Goal: Task Accomplishment & Management: Complete application form

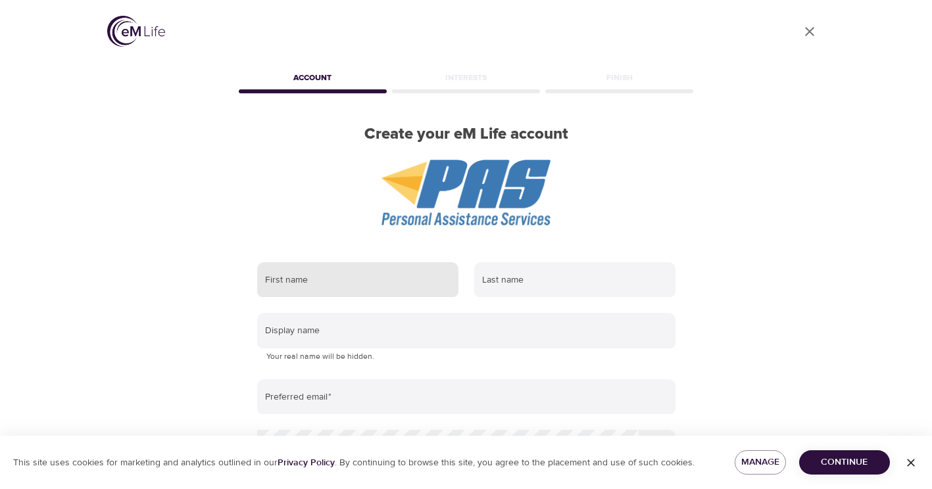
click at [407, 286] on input "text" at bounding box center [357, 281] width 201 height 36
type input "[PERSON_NAME]"
type input "[PERSON_NAME][EMAIL_ADDRESS][DOMAIN_NAME]"
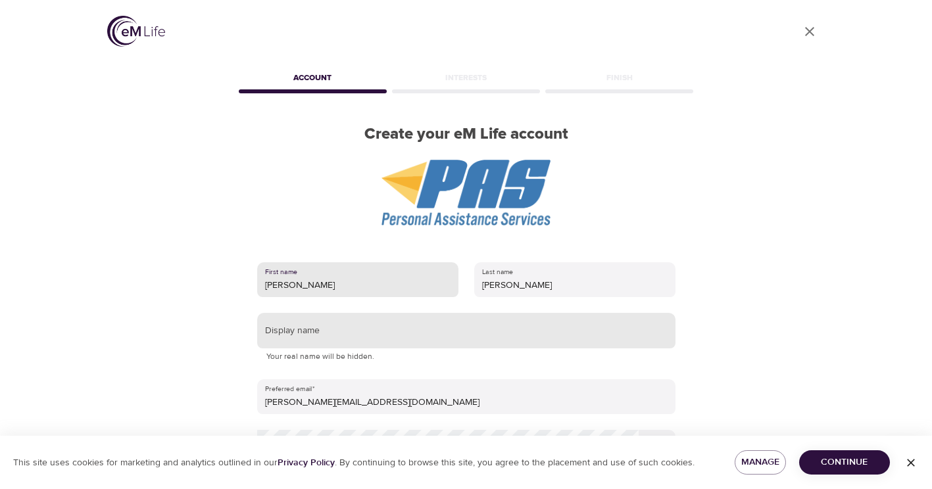
click at [396, 338] on input "text" at bounding box center [466, 331] width 418 height 36
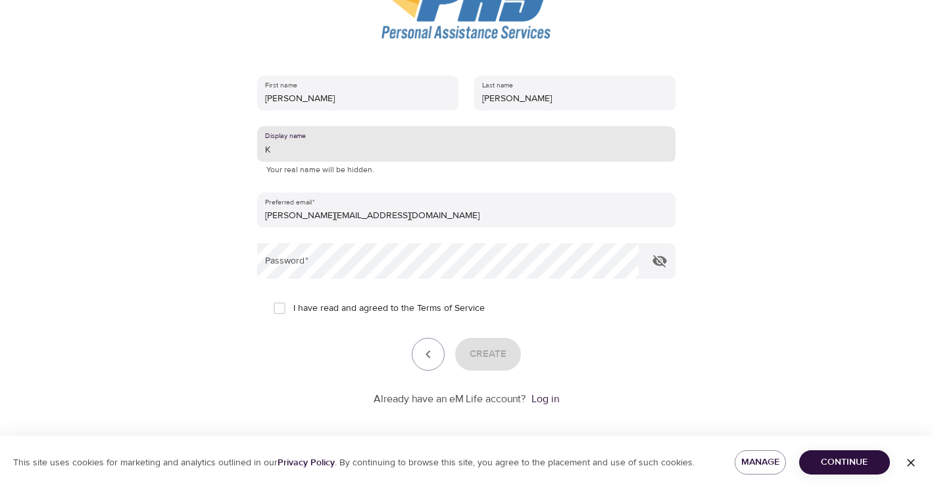
scroll to position [193, 0]
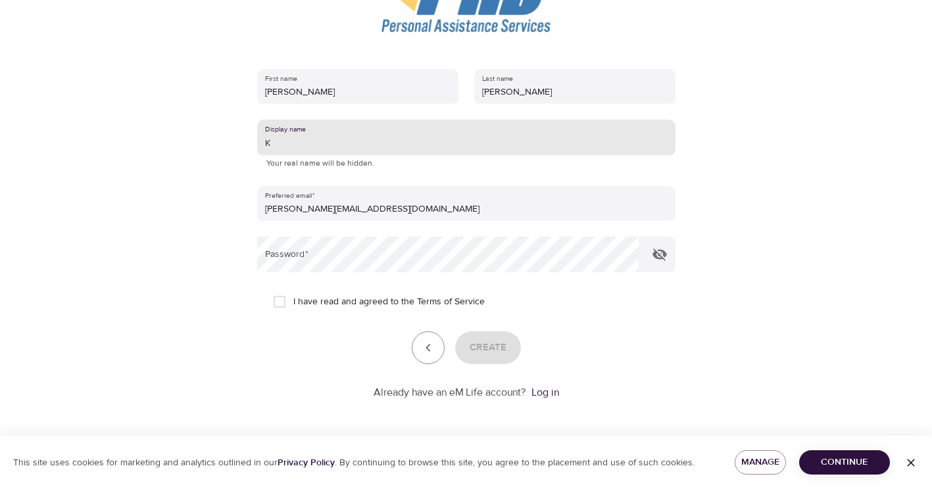
type input "K"
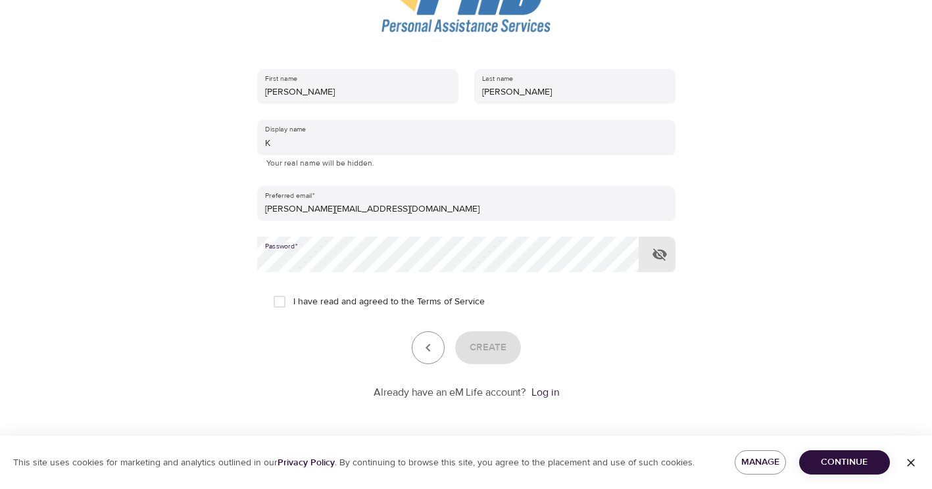
click at [334, 302] on span "I have read and agreed to the Terms of Service" at bounding box center [388, 302] width 191 height 14
click at [293, 302] on input "I have read and agreed to the Terms of Service" at bounding box center [280, 302] width 28 height 28
checkbox input "true"
click at [472, 343] on span "Create" at bounding box center [488, 347] width 37 height 17
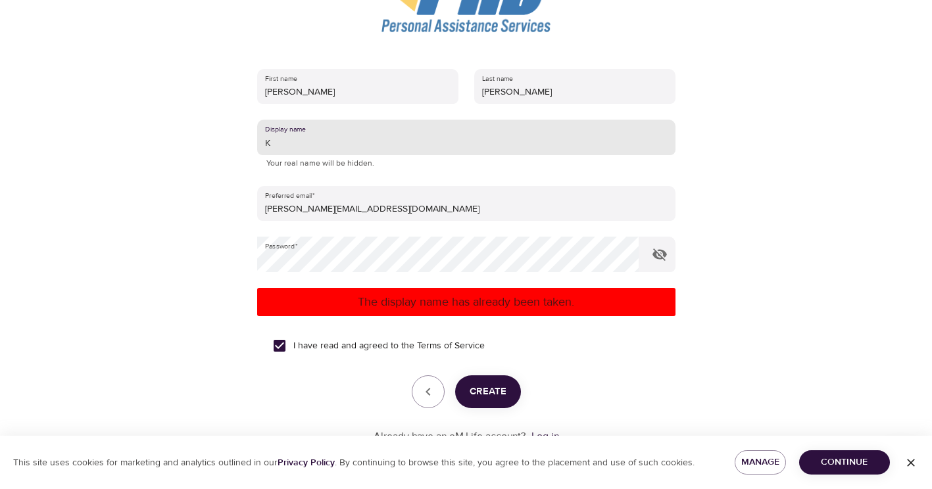
click at [326, 144] on input "K" at bounding box center [466, 138] width 418 height 36
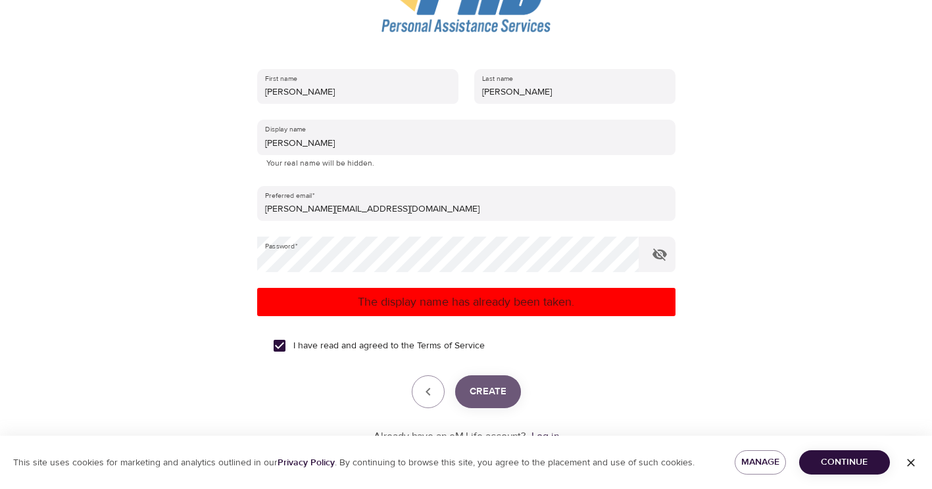
click at [487, 401] on span "Create" at bounding box center [488, 392] width 37 height 17
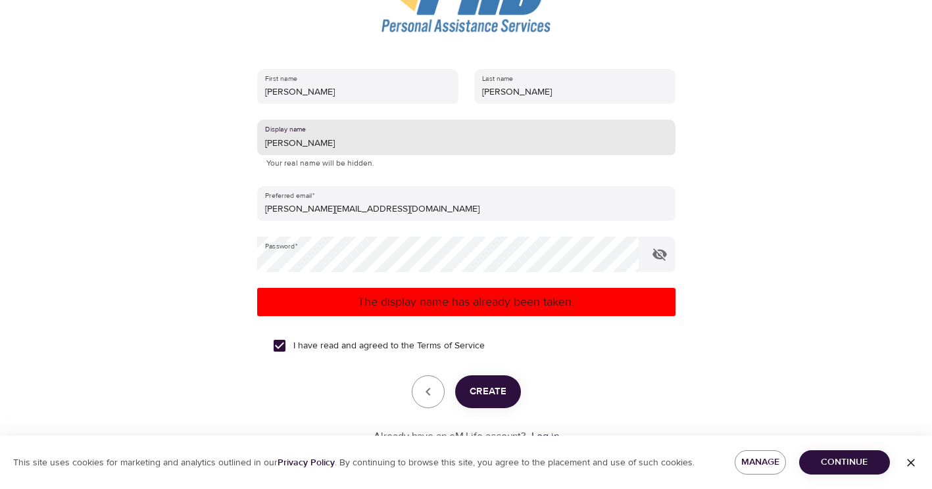
drag, startPoint x: 314, startPoint y: 145, endPoint x: 271, endPoint y: 145, distance: 42.8
click at [271, 145] on input "[PERSON_NAME]" at bounding box center [466, 138] width 418 height 36
click at [494, 399] on span "Create" at bounding box center [488, 392] width 37 height 17
drag, startPoint x: 307, startPoint y: 144, endPoint x: 255, endPoint y: 138, distance: 53.0
click at [255, 138] on div "First name [PERSON_NAME] Last name [PERSON_NAME] Display name KH Your real name…" at bounding box center [466, 257] width 461 height 418
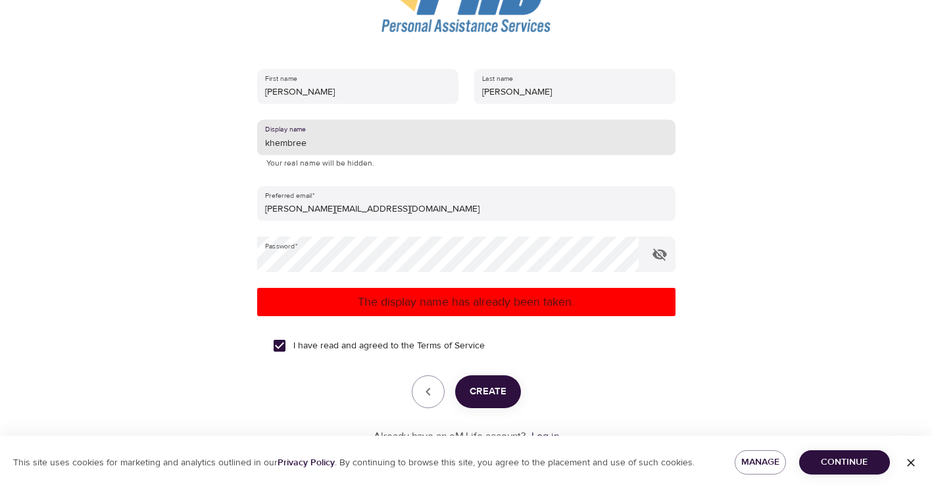
type input "khembree"
click at [501, 395] on span "Create" at bounding box center [488, 392] width 37 height 17
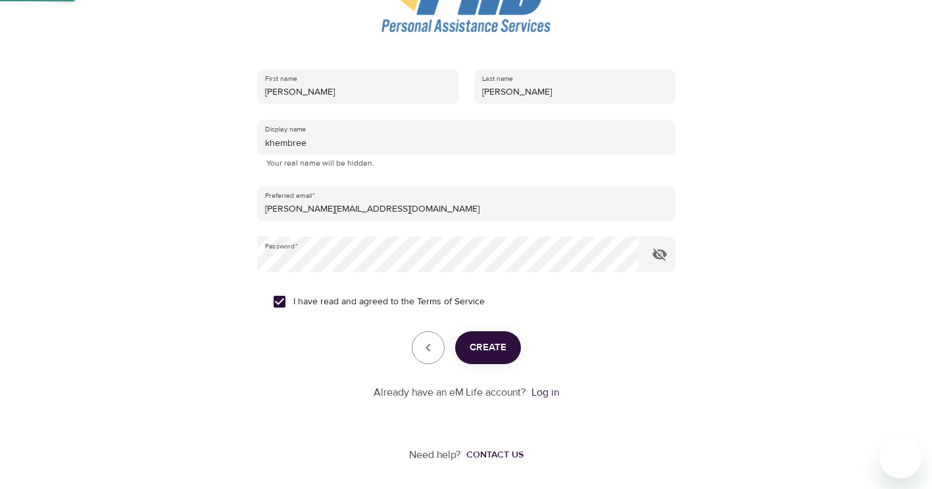
scroll to position [69, 0]
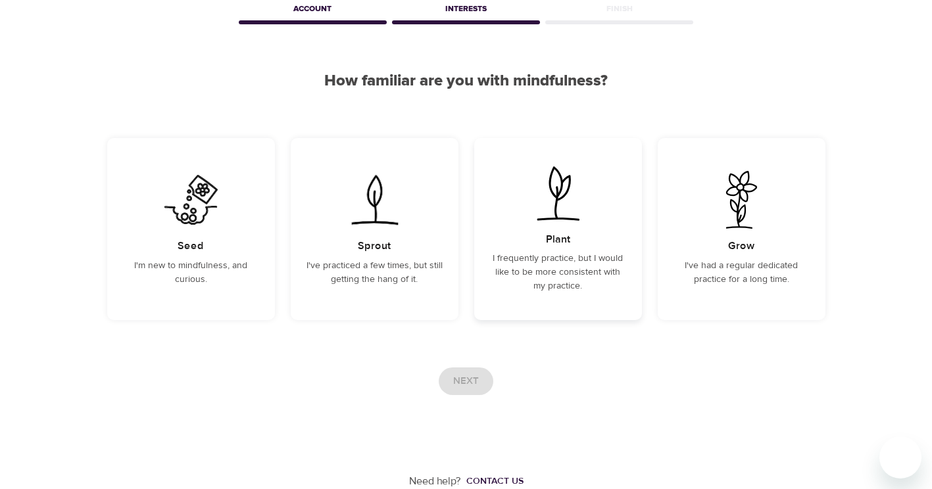
click at [502, 307] on div "Plant I frequently practice, but I would like to be more consistent with my pra…" at bounding box center [558, 229] width 168 height 182
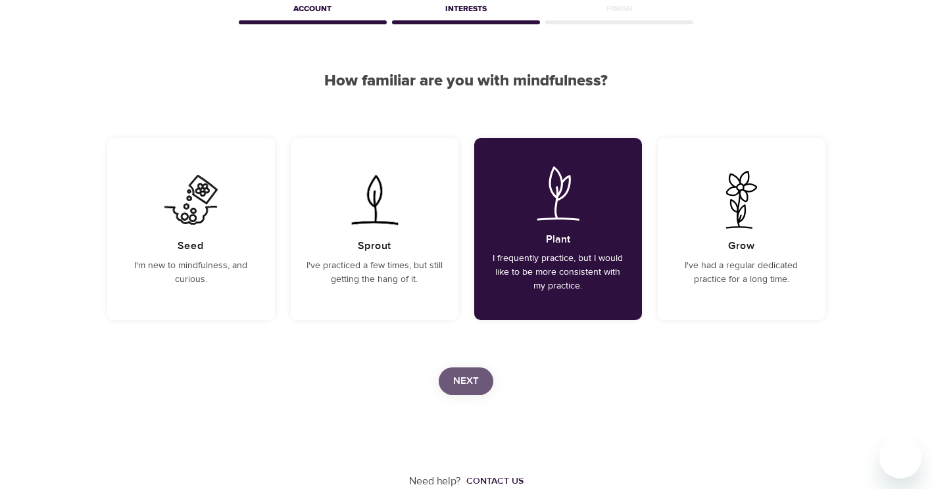
click at [473, 384] on span "Next" at bounding box center [466, 381] width 26 height 17
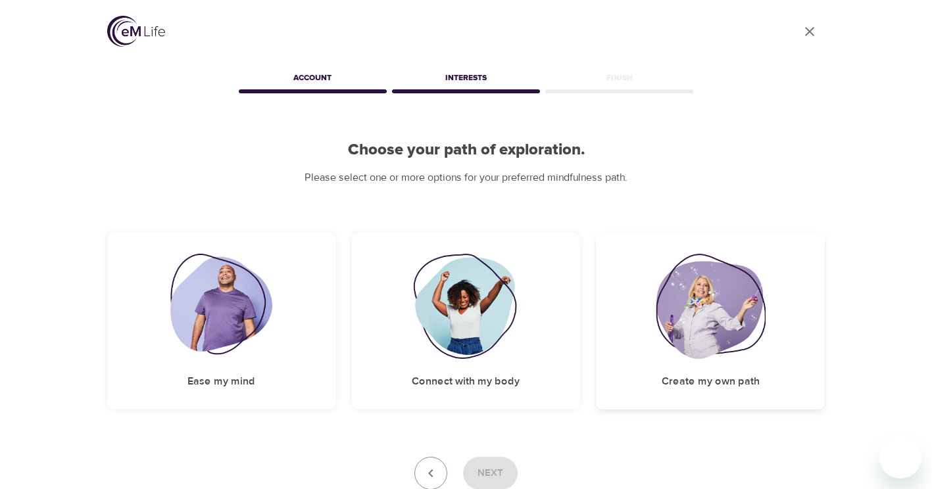
drag, startPoint x: 692, startPoint y: 361, endPoint x: 683, endPoint y: 364, distance: 10.0
click at [691, 361] on div "Create my own path" at bounding box center [710, 321] width 229 height 177
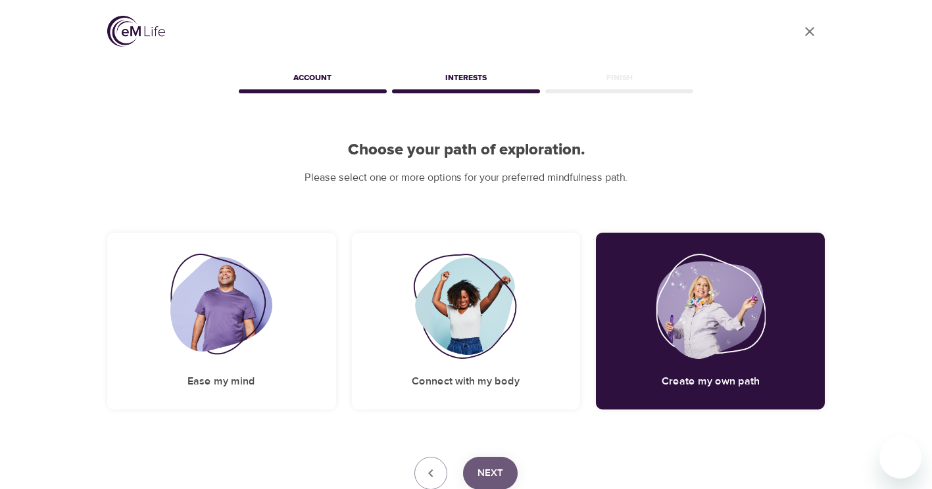
click at [495, 473] on span "Next" at bounding box center [491, 473] width 26 height 17
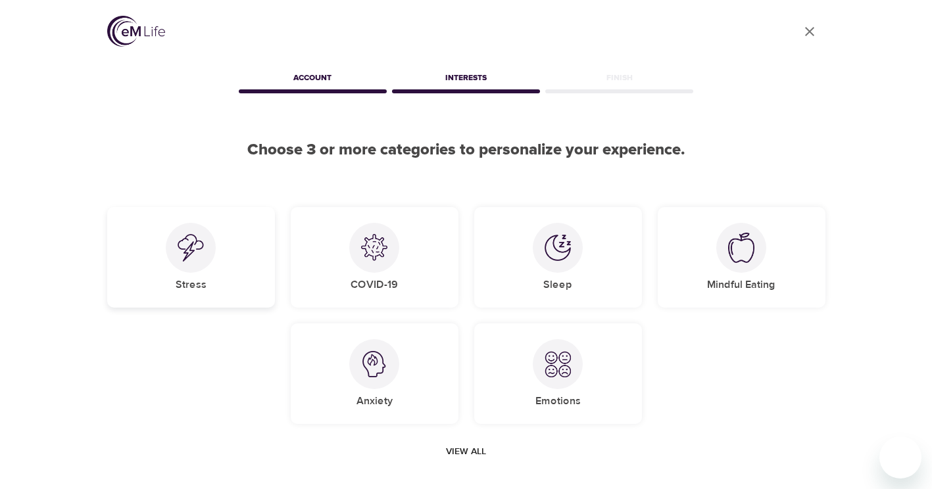
click at [200, 277] on div "Stress" at bounding box center [191, 257] width 168 height 101
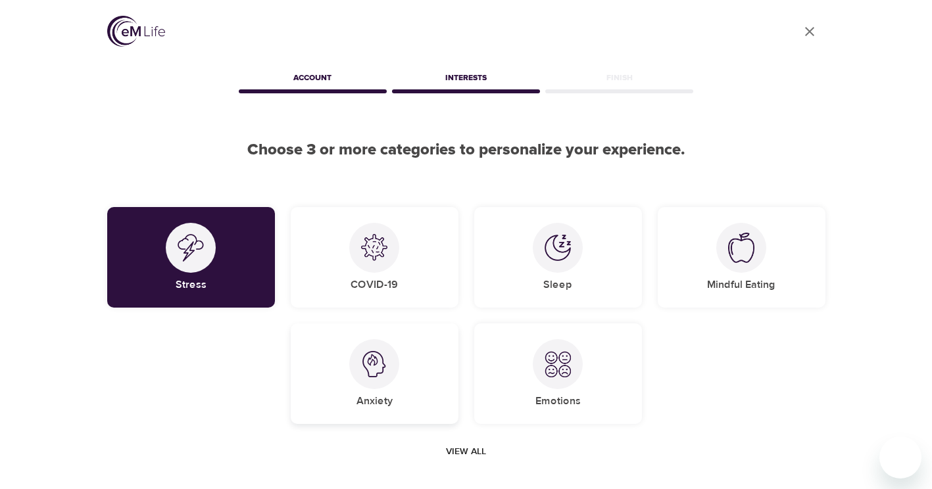
click at [308, 353] on div "Anxiety" at bounding box center [375, 374] width 168 height 101
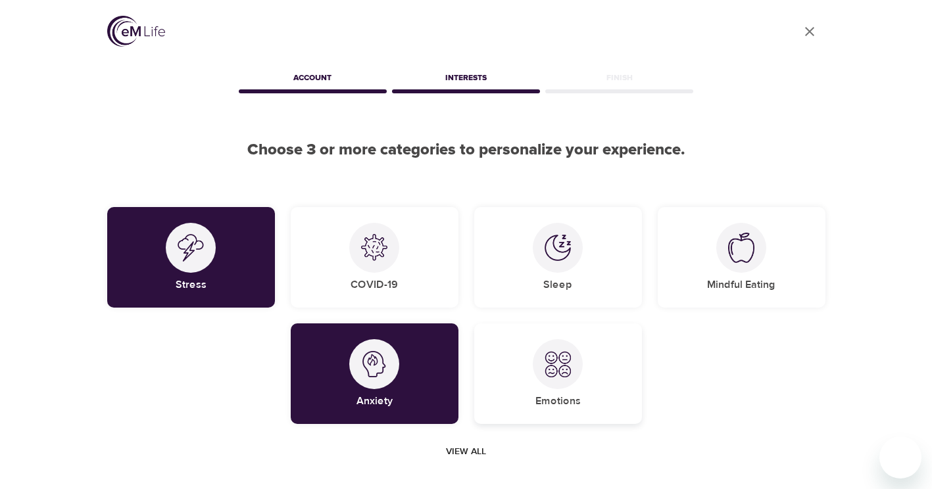
click at [567, 364] on img at bounding box center [558, 364] width 26 height 26
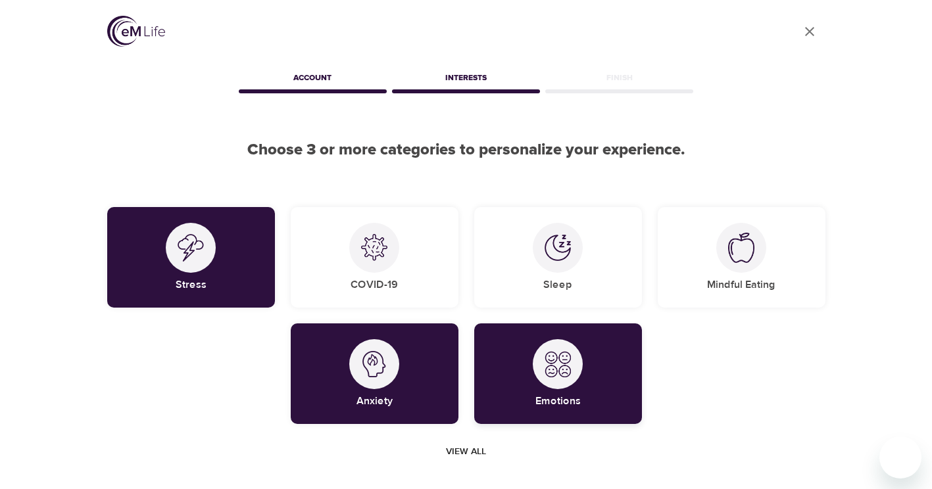
click at [567, 364] on img at bounding box center [558, 364] width 26 height 26
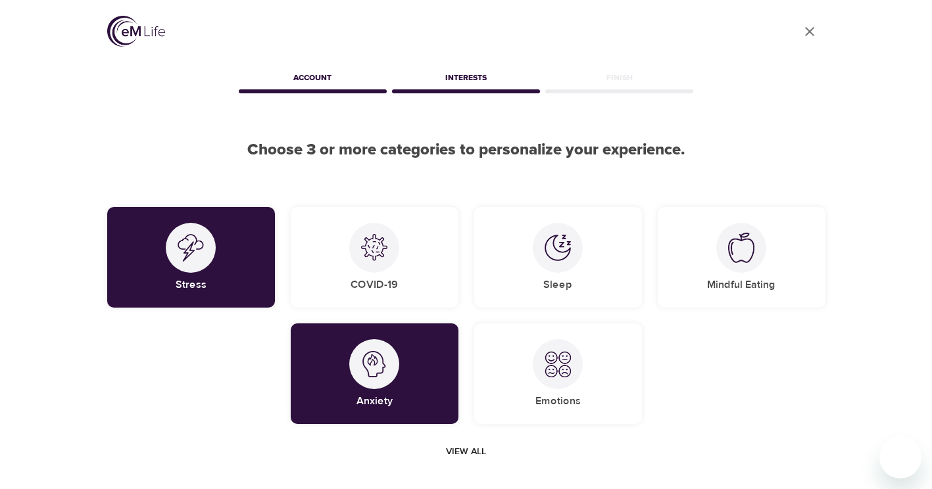
click at [462, 452] on span "View all" at bounding box center [466, 452] width 40 height 16
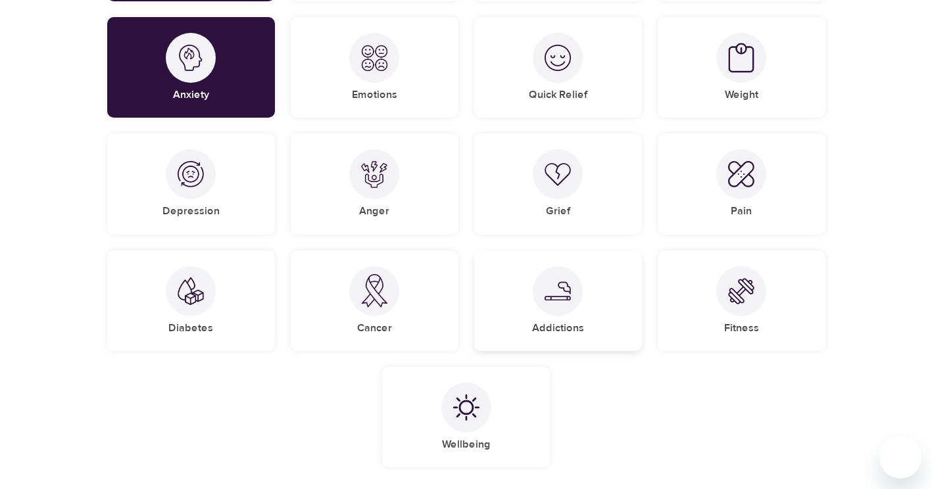
scroll to position [329, 0]
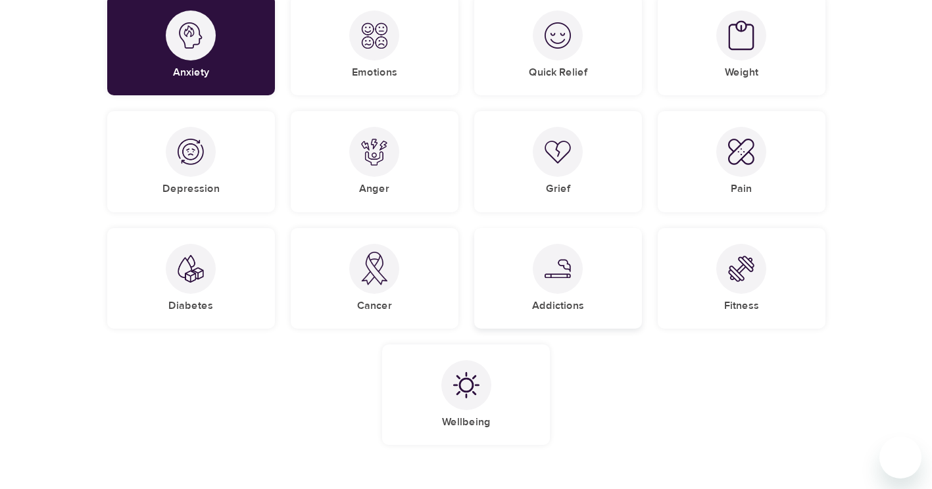
drag, startPoint x: 555, startPoint y: 291, endPoint x: 627, endPoint y: 368, distance: 105.2
click at [555, 290] on div at bounding box center [558, 269] width 50 height 50
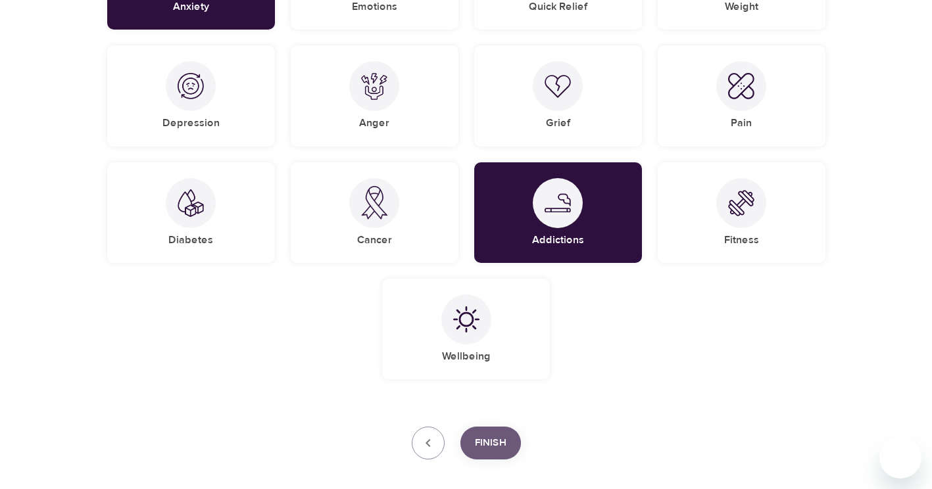
click at [502, 446] on span "Finish" at bounding box center [491, 443] width 32 height 17
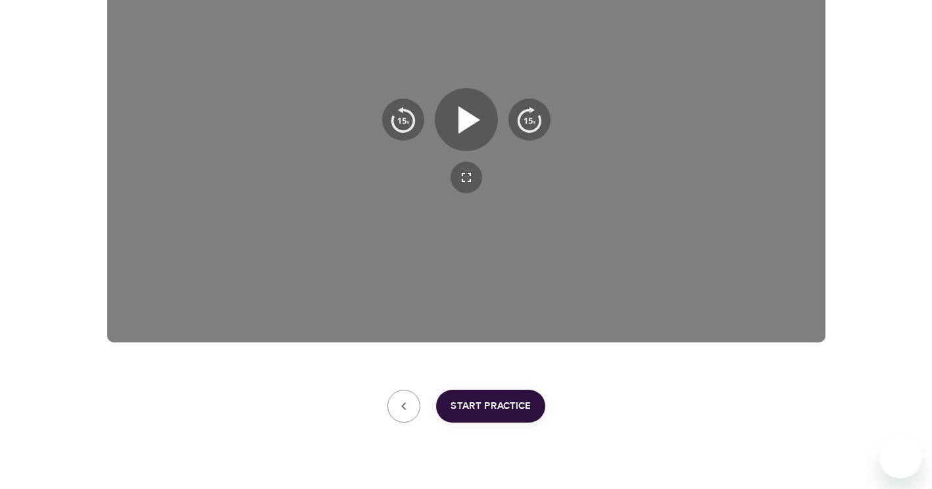
scroll to position [322, 0]
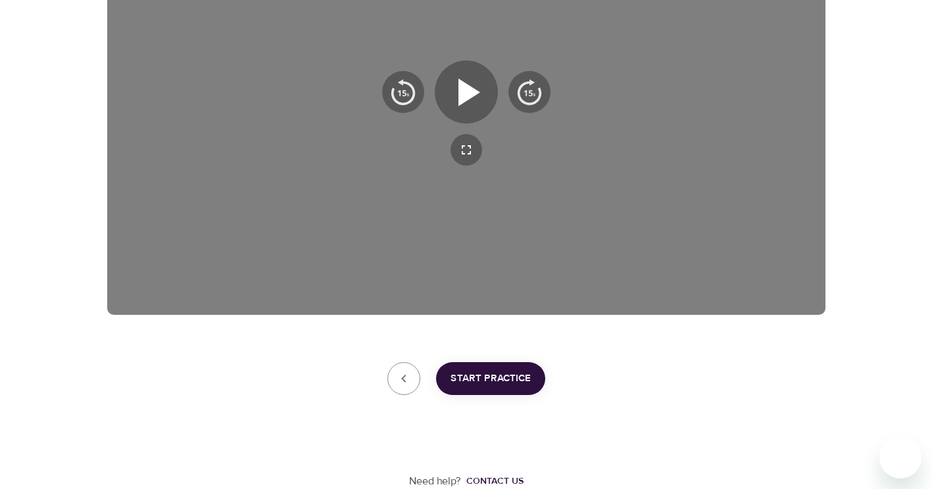
click at [495, 382] on span "Start Practice" at bounding box center [491, 378] width 80 height 17
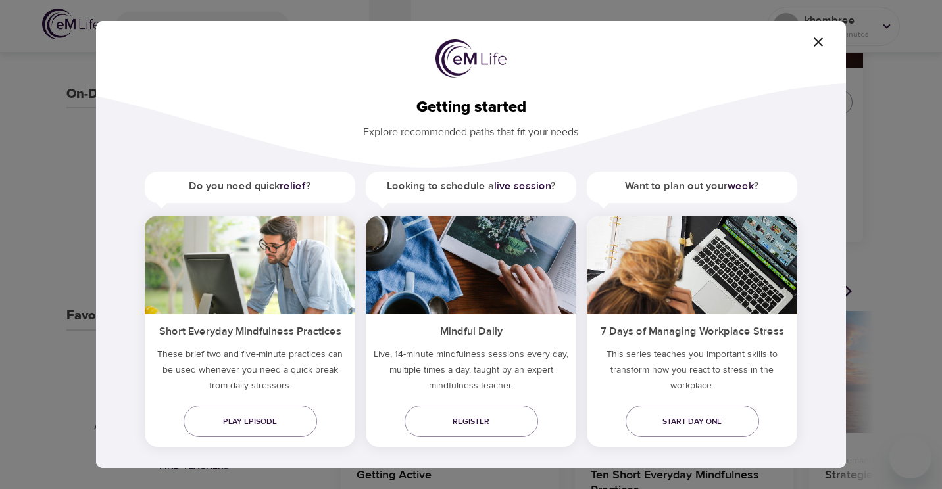
click at [810, 35] on span "button" at bounding box center [819, 42] width 32 height 16
